Goal: Task Accomplishment & Management: Manage account settings

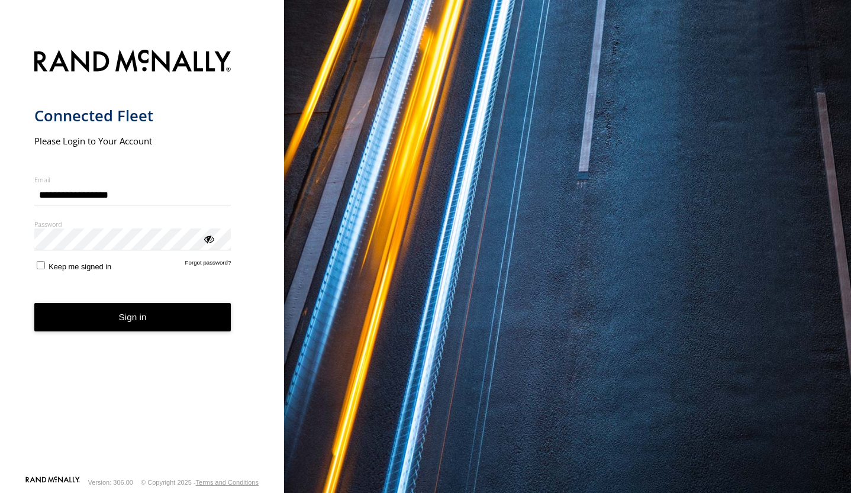
click at [136, 319] on button "Sign in" at bounding box center [132, 317] width 197 height 29
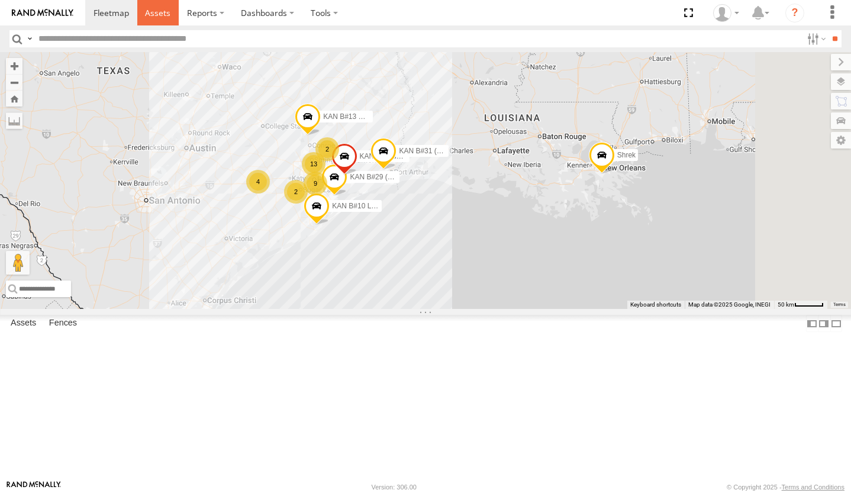
click at [159, 14] on span at bounding box center [157, 12] width 25 height 11
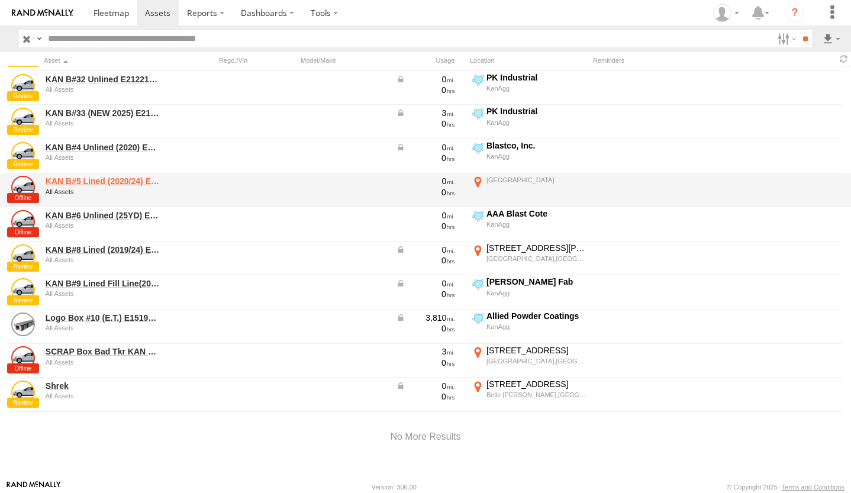
scroll to position [882, 0]
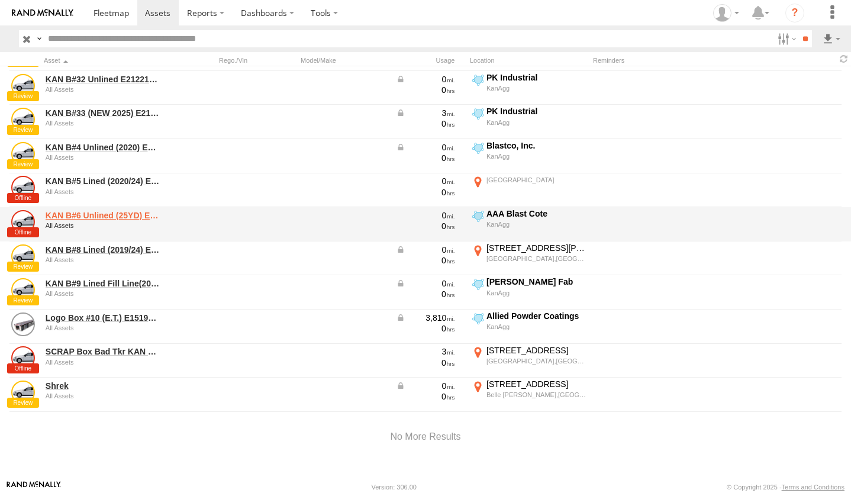
click at [88, 217] on link "KAN B#6 Unlined (25YD) E21221619066683" at bounding box center [103, 215] width 115 height 11
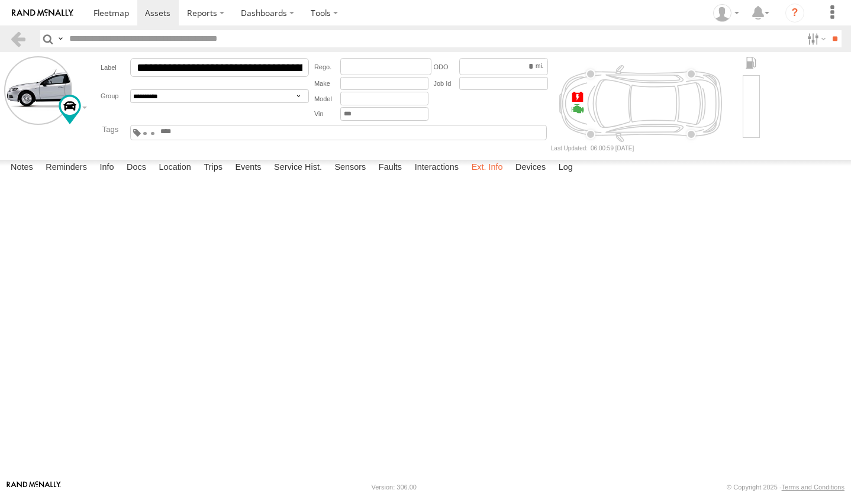
click at [487, 176] on label "Ext. Info" at bounding box center [487, 168] width 43 height 17
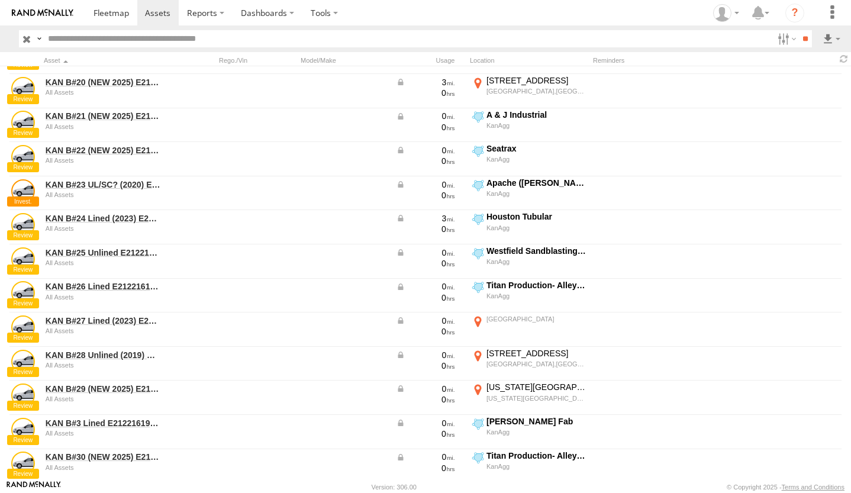
scroll to position [871, 0]
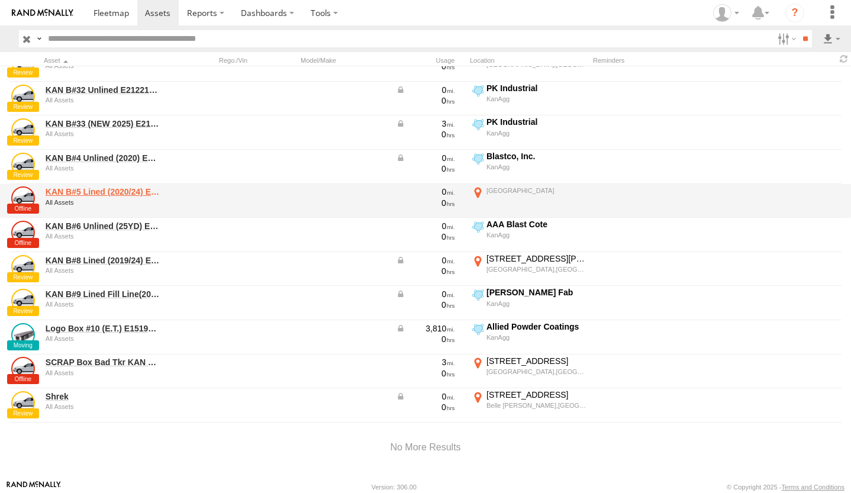
click at [101, 191] on link "KAN B#5 Lined (2020/24) E21221619066694" at bounding box center [103, 191] width 115 height 11
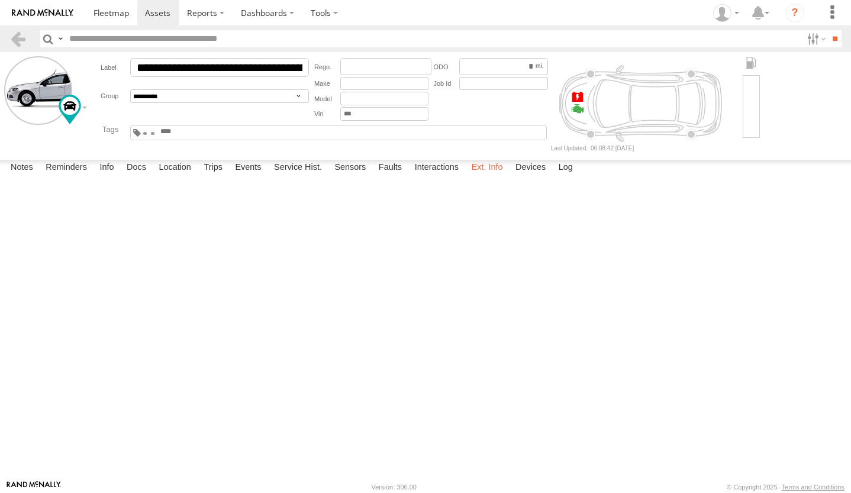
click at [484, 176] on label "Ext. Info" at bounding box center [487, 168] width 43 height 17
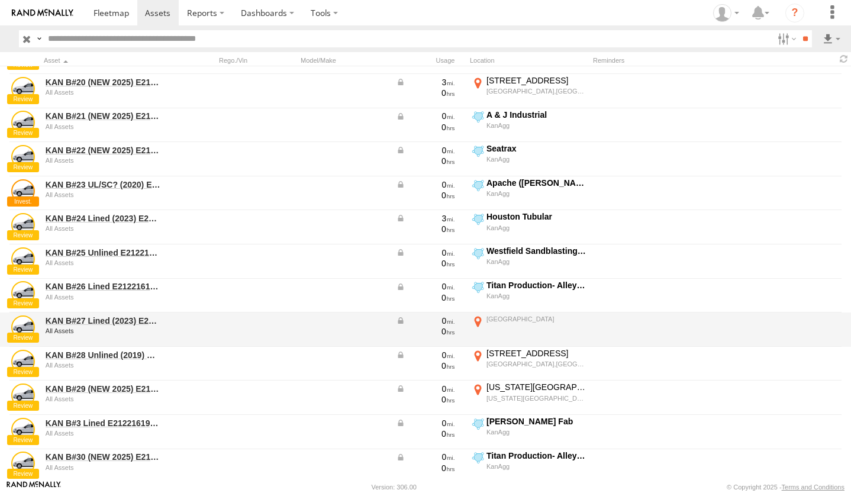
scroll to position [871, 0]
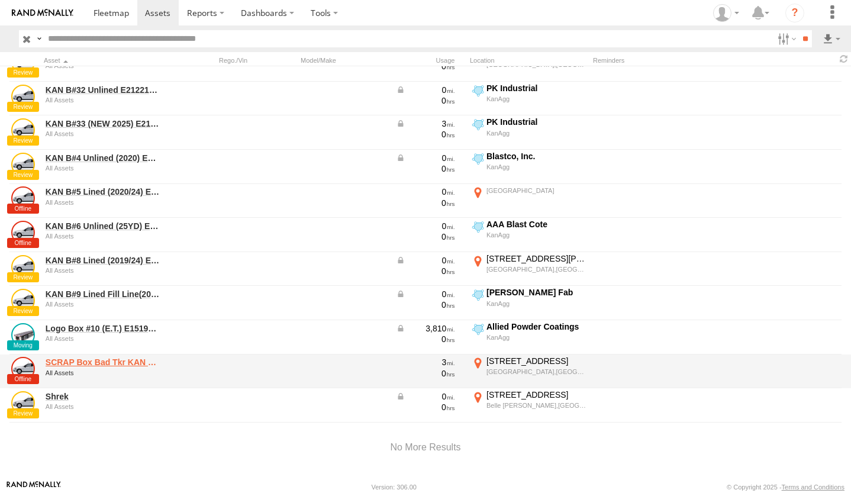
click at [119, 361] on link "SCRAP Box Bad Tkr KAN B#7(old box,noliner)441" at bounding box center [103, 362] width 115 height 11
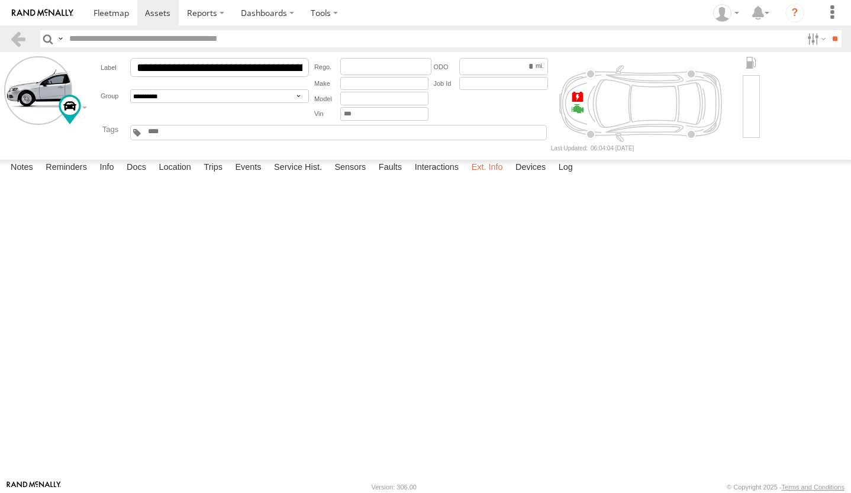
click at [488, 176] on label "Ext. Info" at bounding box center [487, 168] width 43 height 17
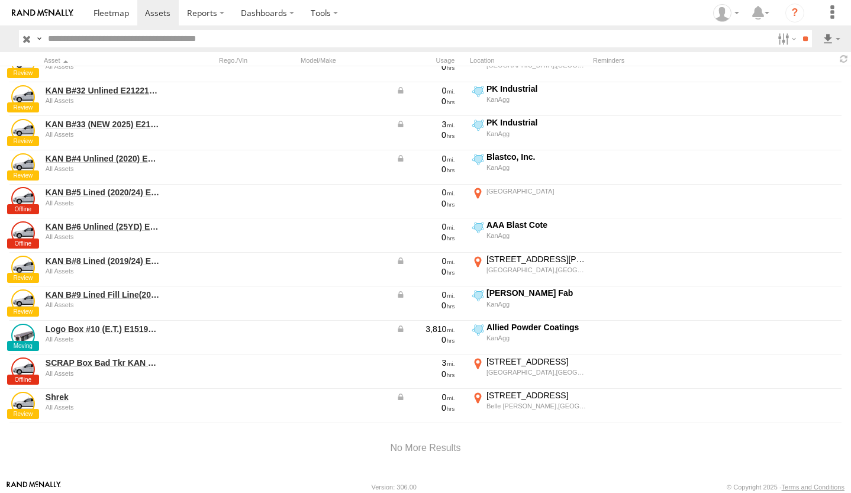
scroll to position [871, 0]
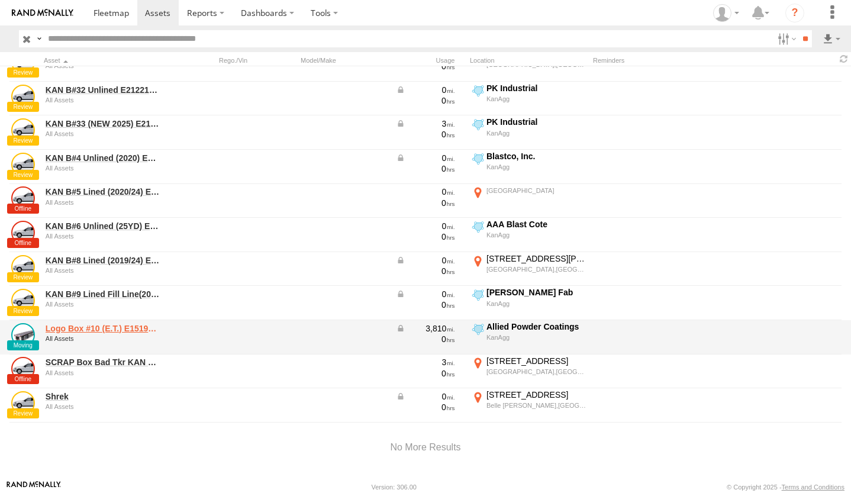
click at [93, 327] on link "Logo Box #10 (E.T.) E15193318091184" at bounding box center [103, 328] width 115 height 11
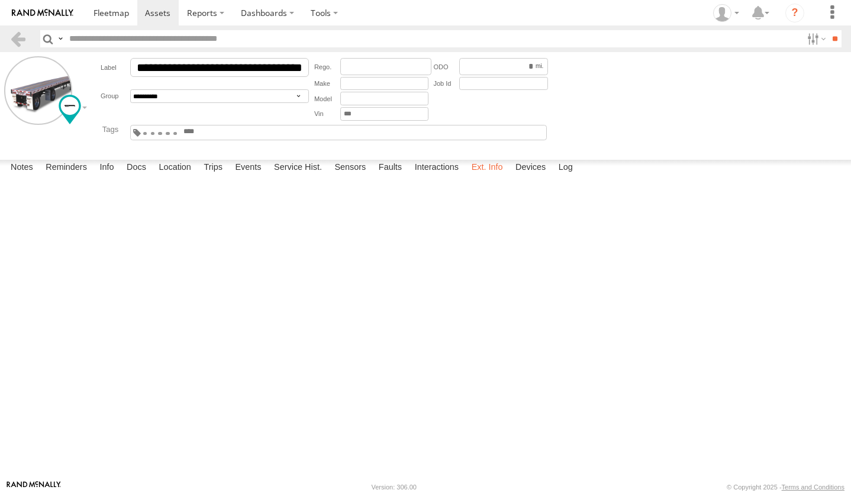
click at [486, 176] on label "Ext. Info" at bounding box center [487, 168] width 43 height 17
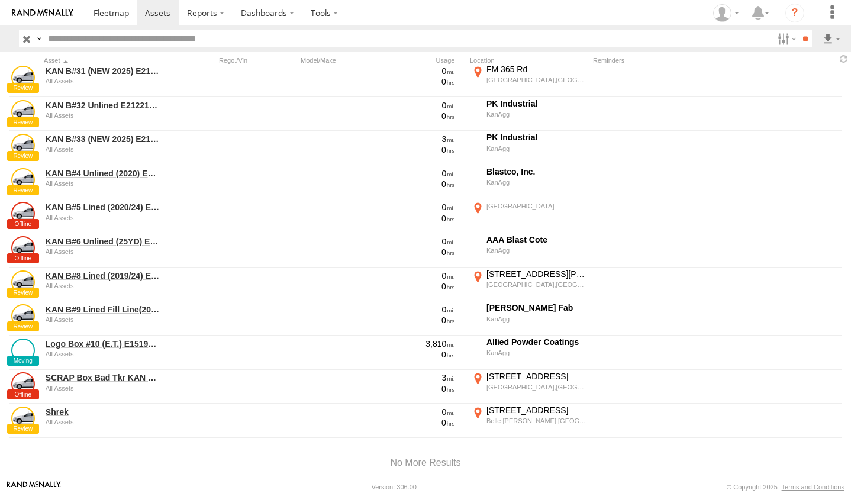
scroll to position [882, 0]
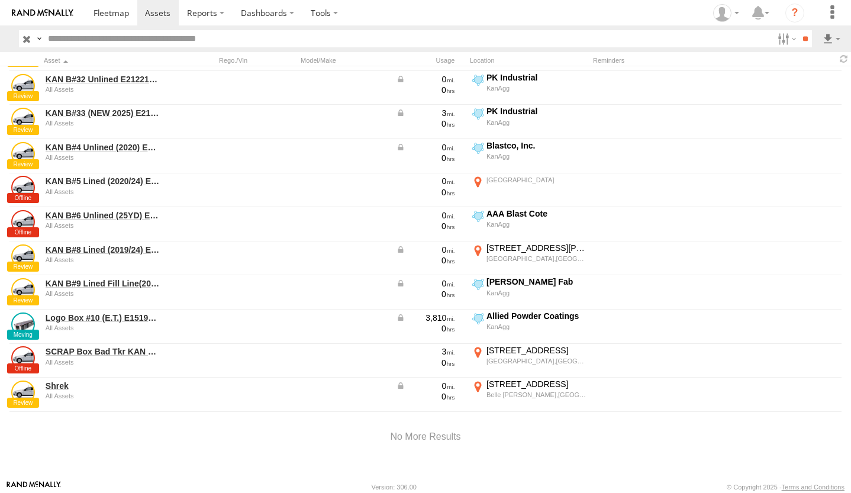
click at [82, 449] on div at bounding box center [425, 437] width 851 height 50
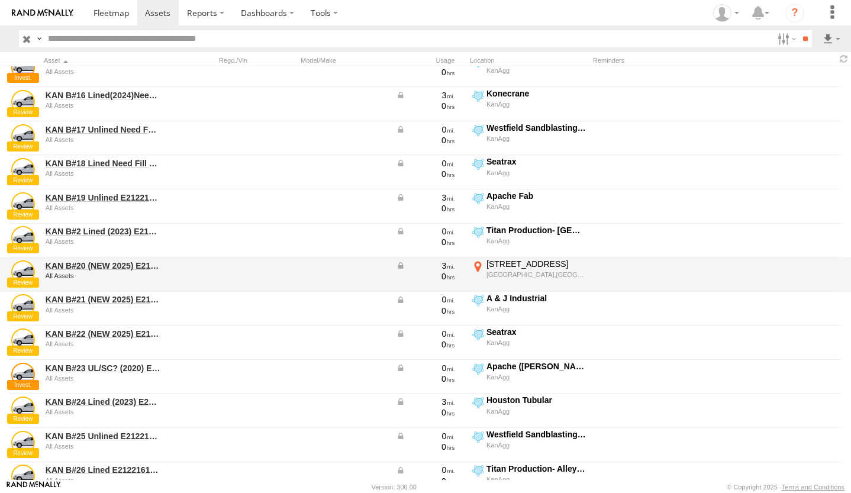
scroll to position [272, 0]
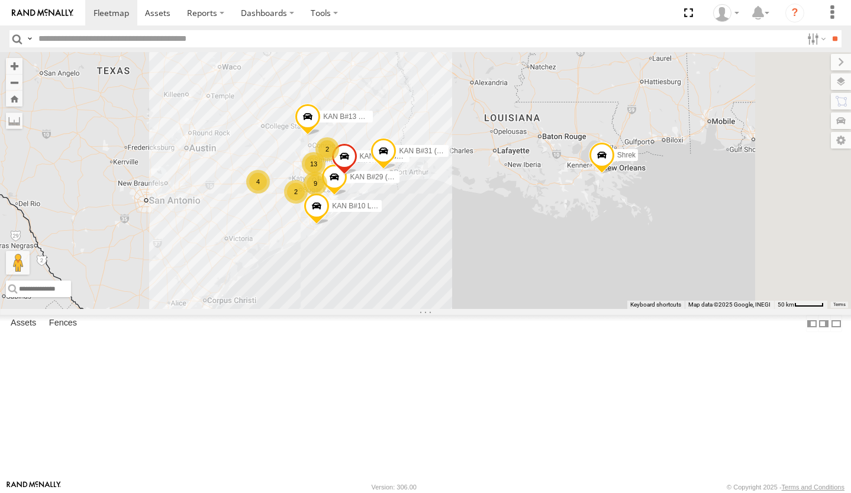
scroll to position [735, 0]
click at [456, 309] on div "2 4 KAN B#13 Unlined (2019) E21221619066212 2 9 13 KAN B#29 (NEW 2025) E2122161…" at bounding box center [425, 180] width 851 height 257
click at [160, 7] on link at bounding box center [158, 12] width 42 height 25
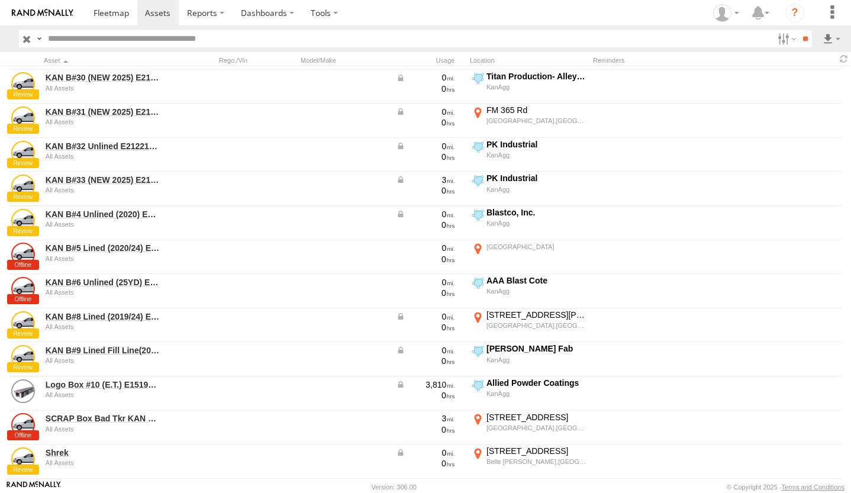
scroll to position [882, 0]
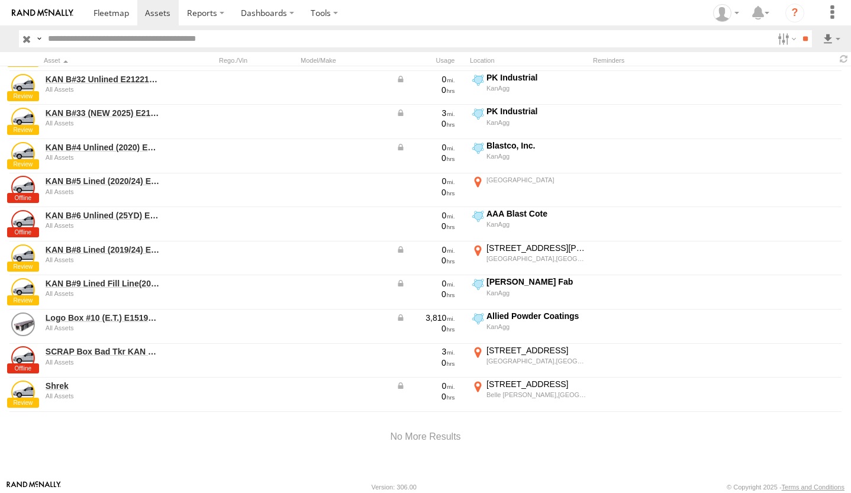
click at [90, 440] on div at bounding box center [425, 437] width 851 height 50
click at [88, 431] on div at bounding box center [425, 437] width 851 height 50
click at [163, 437] on div at bounding box center [425, 437] width 851 height 50
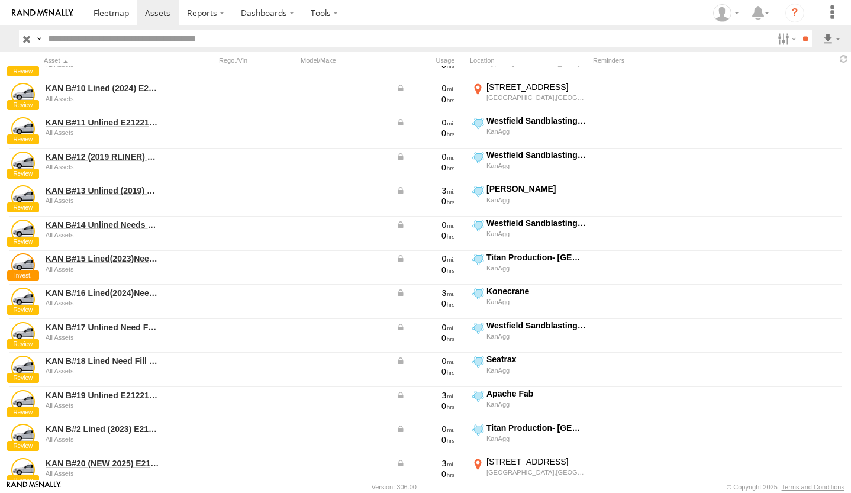
scroll to position [0, 0]
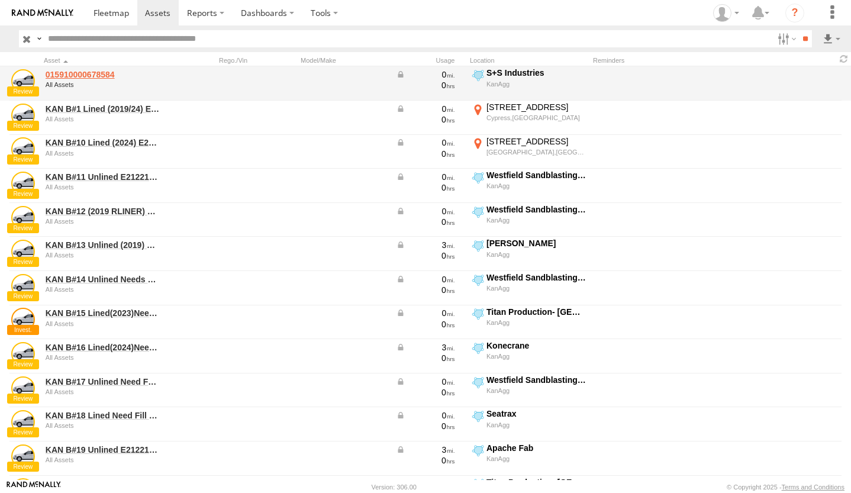
click at [87, 76] on link "015910000678584" at bounding box center [103, 74] width 115 height 11
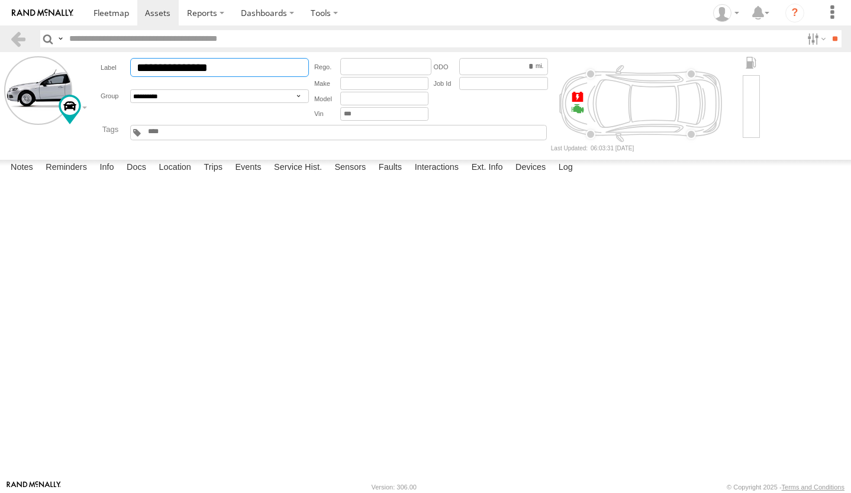
click at [135, 67] on input "**********" at bounding box center [219, 67] width 179 height 19
drag, startPoint x: 228, startPoint y: 67, endPoint x: 308, endPoint y: 69, distance: 79.9
click at [308, 69] on input "**********" at bounding box center [219, 67] width 179 height 19
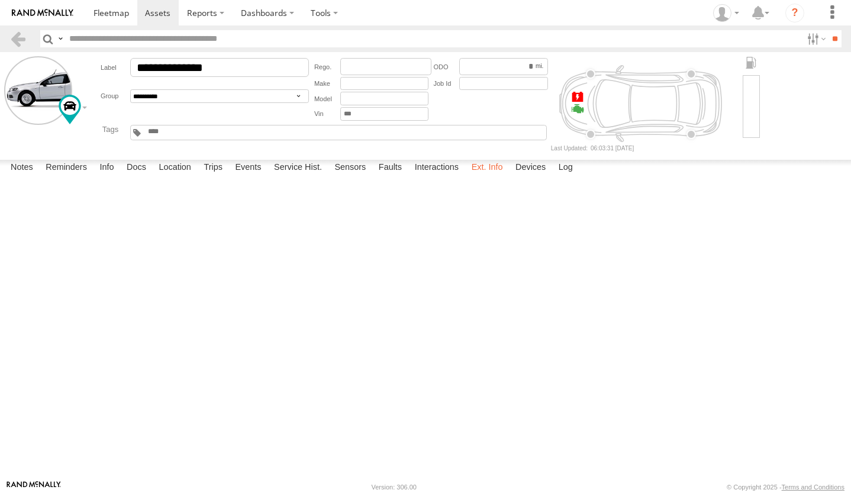
click at [492, 176] on label "Ext. Info" at bounding box center [487, 168] width 43 height 17
drag, startPoint x: 287, startPoint y: 372, endPoint x: 217, endPoint y: 373, distance: 69.8
click at [0, 0] on div "BTBME21221619066445" at bounding box center [0, 0] width 0 height 0
copy div "E21221619066445"
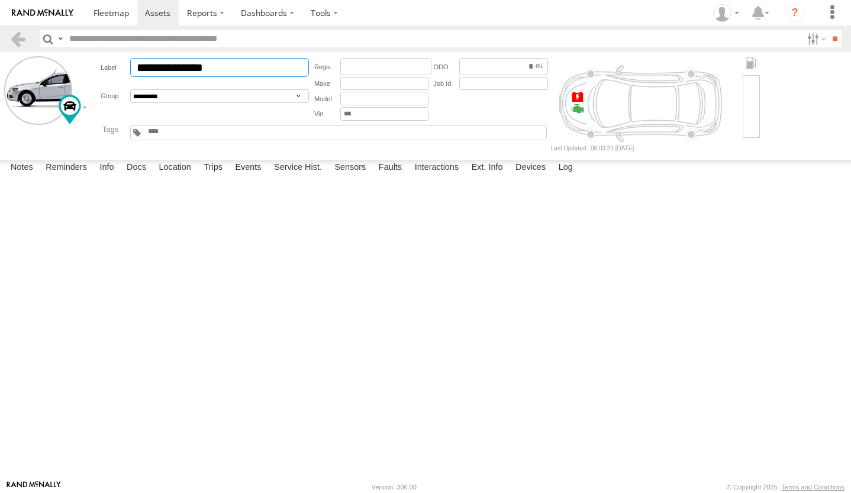
click at [238, 69] on input "**********" at bounding box center [219, 67] width 179 height 19
paste input "**********"
type input "**********"
click at [66, 138] on div at bounding box center [42, 103] width 77 height 95
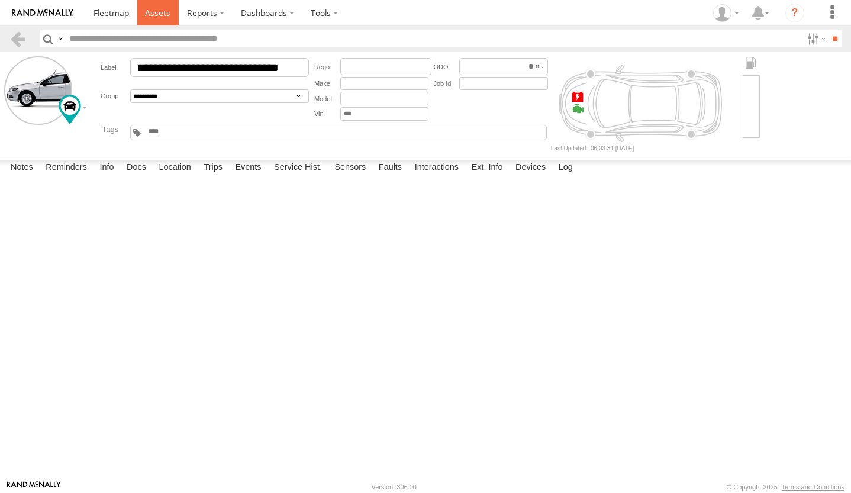
click at [159, 11] on span at bounding box center [157, 12] width 25 height 11
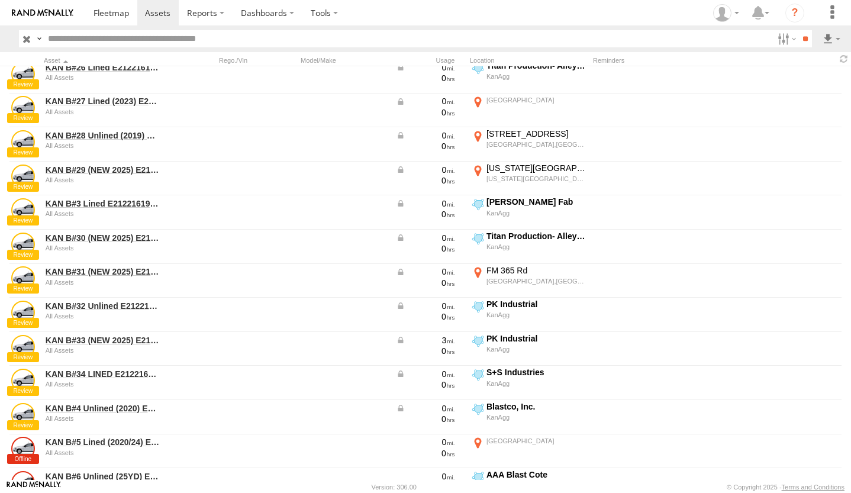
scroll to position [653, 0]
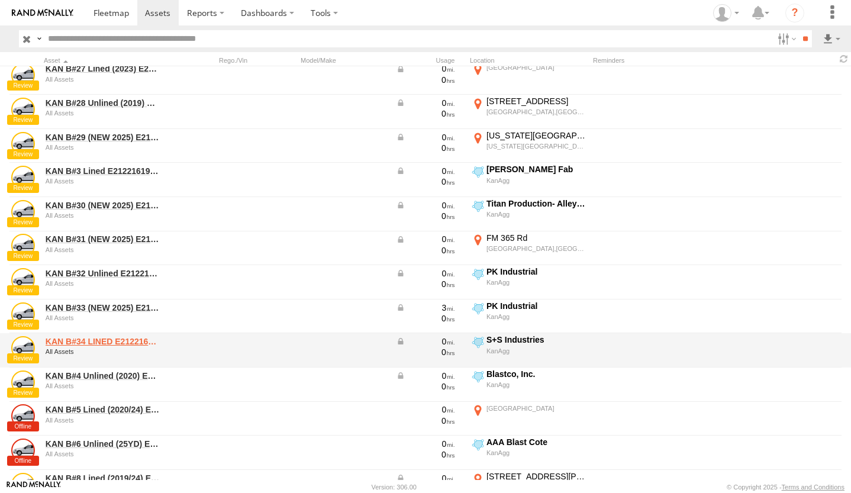
click at [111, 339] on link "KAN B#34 LINED E21221619066445" at bounding box center [103, 341] width 115 height 11
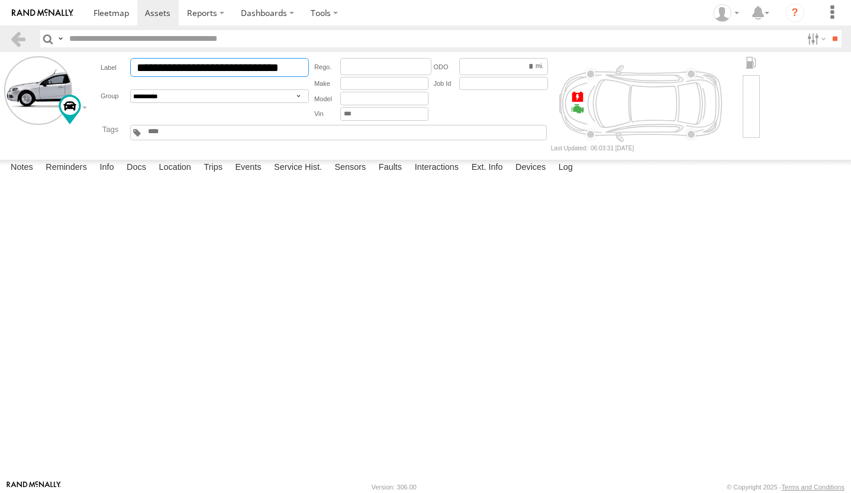
click at [229, 67] on input "**********" at bounding box center [219, 67] width 179 height 19
type input "**********"
click at [50, 136] on div at bounding box center [42, 103] width 77 height 95
click at [489, 176] on label "Ext. Info" at bounding box center [487, 168] width 43 height 17
click at [533, 176] on label "Devices" at bounding box center [530, 168] width 42 height 17
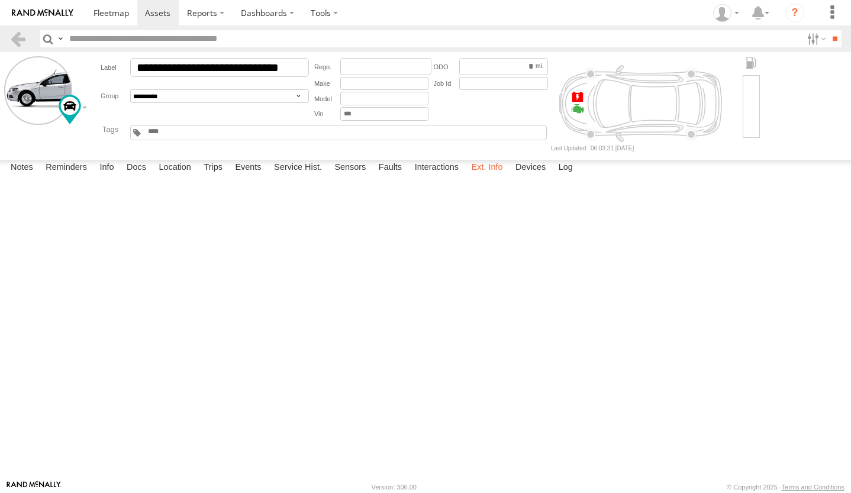
click at [481, 176] on label "Ext. Info" at bounding box center [487, 168] width 43 height 17
drag, startPoint x: 238, startPoint y: 68, endPoint x: 324, endPoint y: 74, distance: 86.6
click at [309, 74] on input "**********" at bounding box center [219, 67] width 179 height 19
click at [0, 0] on div at bounding box center [0, 0] width 0 height 0
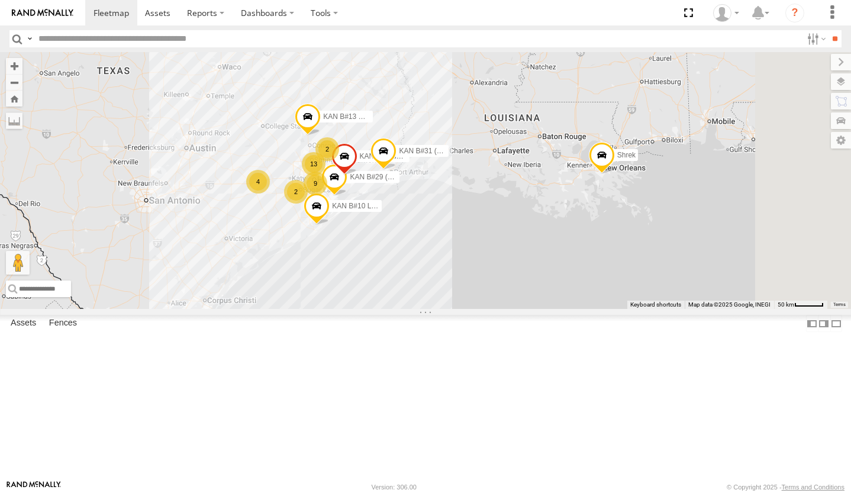
scroll to position [82, 0]
click at [0, 0] on span at bounding box center [0, 0] width 0 height 0
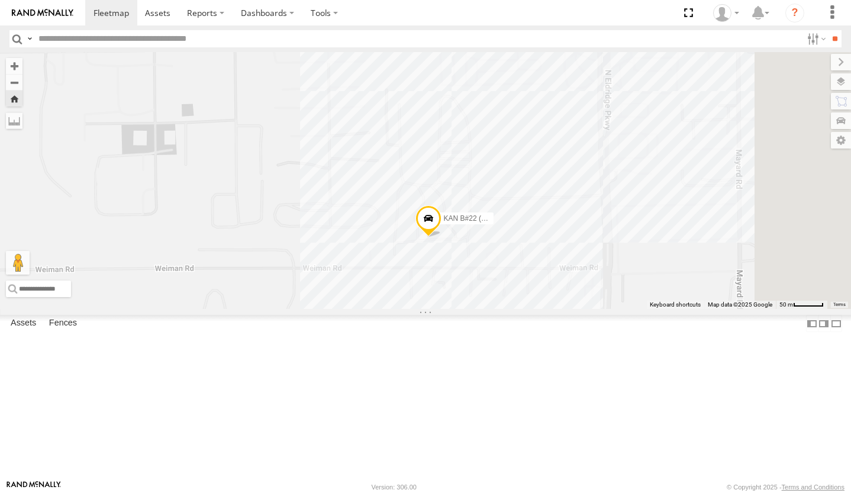
click at [602, 309] on div "KAN B#22 (NEW 2025) E21221619066210" at bounding box center [425, 180] width 851 height 257
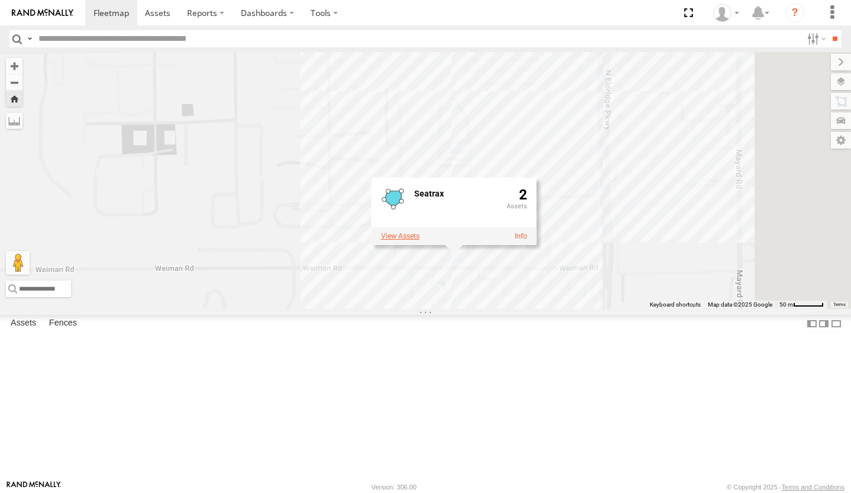
click at [419, 240] on label at bounding box center [400, 236] width 38 height 8
click at [0, 0] on label "×" at bounding box center [0, 0] width 0 height 0
